Goal: Transaction & Acquisition: Purchase product/service

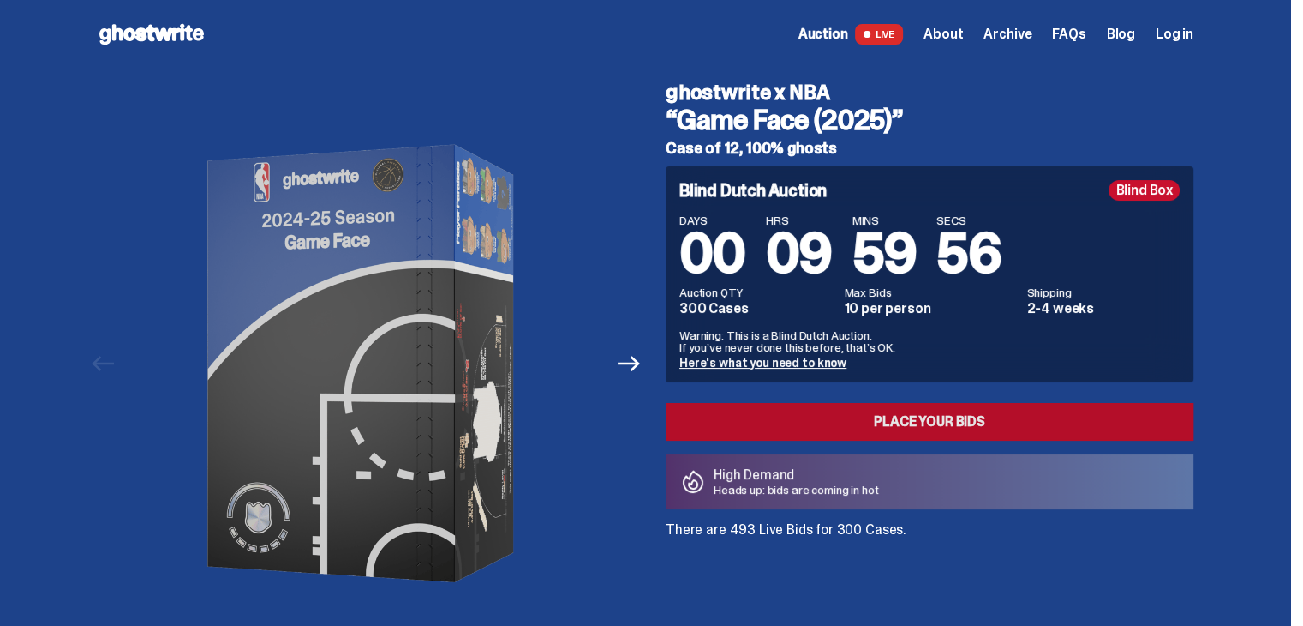
click at [853, 429] on link "Place your Bids" at bounding box center [930, 422] width 528 height 38
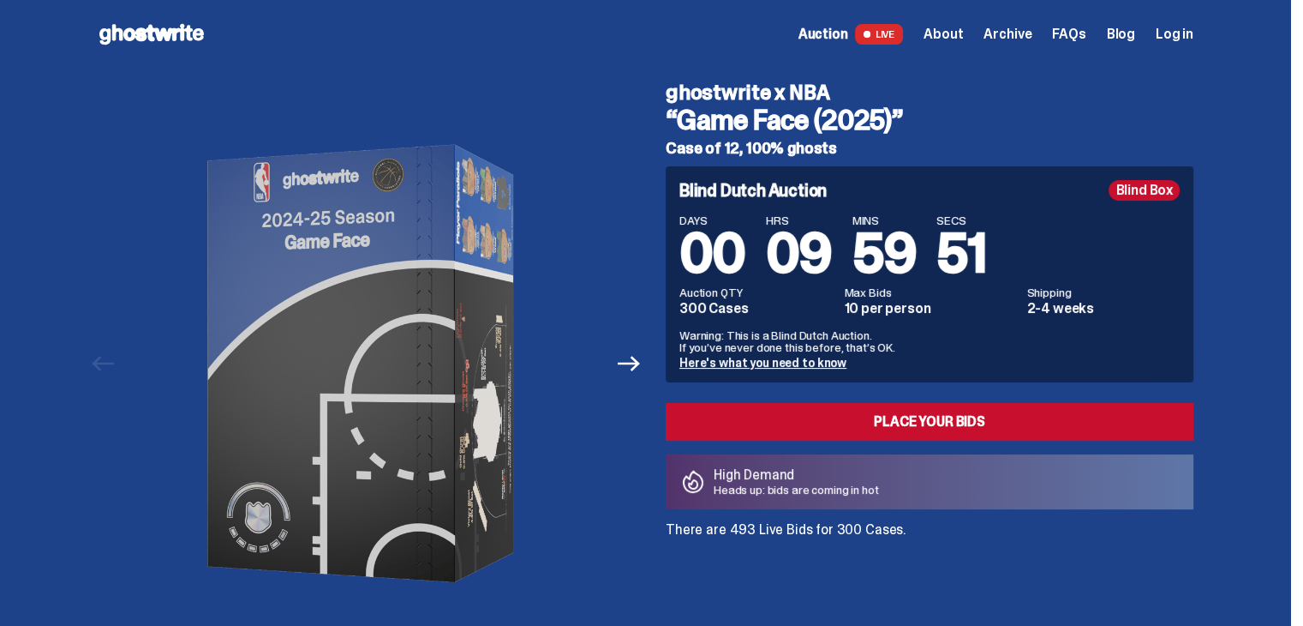
click at [958, 21] on div "Open main menu Home Auction LIVE About Archive FAQs Blog Log in" at bounding box center [645, 34] width 1097 height 27
click at [967, 51] on div "Open main menu Home Auction LIVE About Archive FAQs Blog Log in" at bounding box center [645, 34] width 1097 height 69
click at [973, 28] on div "Auction LIVE About Archive FAQs Blog Log in" at bounding box center [996, 34] width 395 height 21
click at [963, 33] on span "About" at bounding box center [943, 34] width 39 height 14
